Goal: Task Accomplishment & Management: Manage account settings

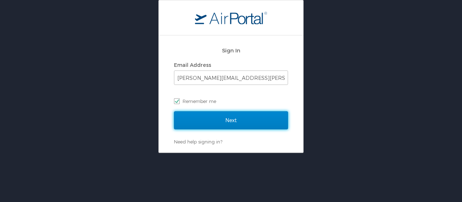
click at [222, 123] on input "Next" at bounding box center [231, 120] width 114 height 18
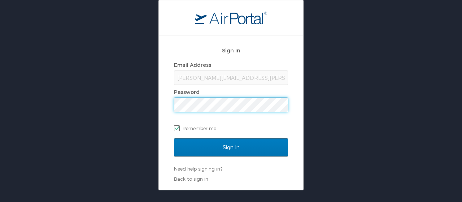
click at [174, 138] on input "Sign In" at bounding box center [231, 147] width 114 height 18
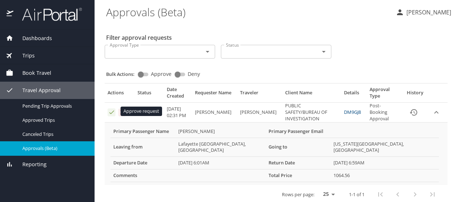
click at [112, 112] on icon "Approval table" at bounding box center [111, 112] width 7 height 7
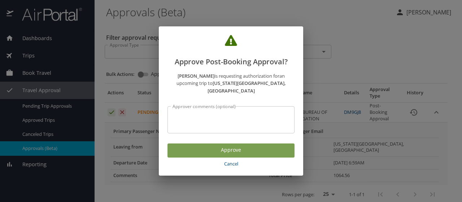
click at [239, 148] on span "Approve" at bounding box center [230, 149] width 115 height 9
